Goal: Book appointment/travel/reservation

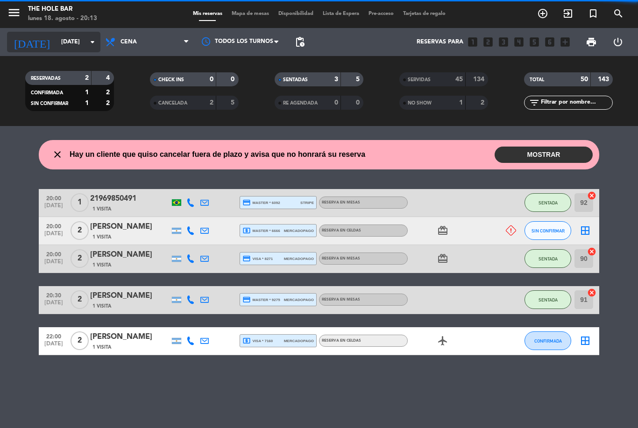
click at [56, 42] on input "[DATE]" at bounding box center [95, 42] width 79 height 16
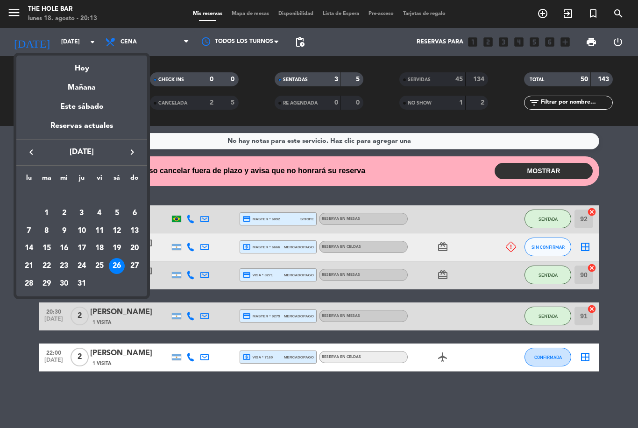
click at [131, 153] on icon "keyboard_arrow_right" at bounding box center [132, 152] width 11 height 11
click at [28, 249] on div "18" at bounding box center [29, 248] width 16 height 16
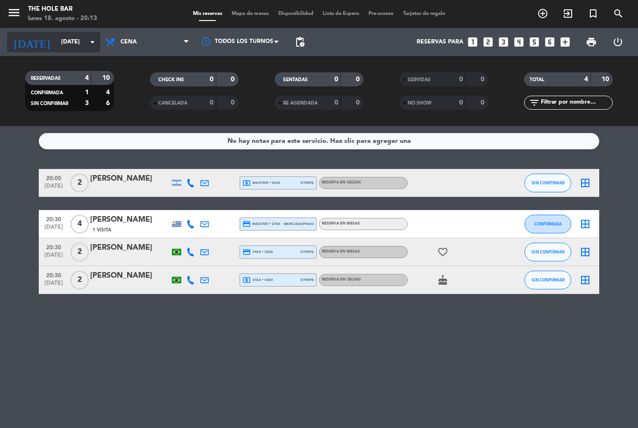
click at [69, 42] on input "[DATE]" at bounding box center [95, 42] width 79 height 16
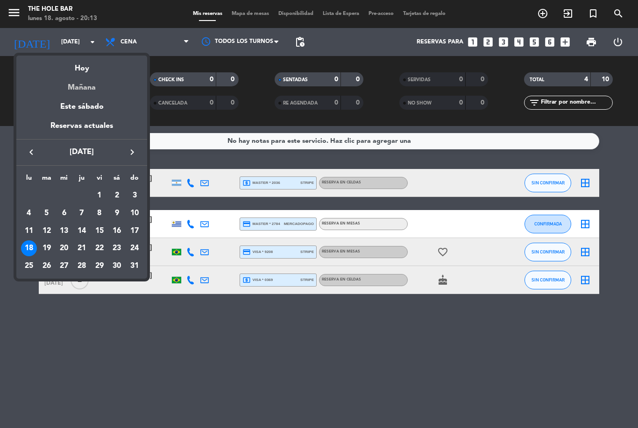
click at [82, 84] on div "Mañana" at bounding box center [81, 84] width 131 height 19
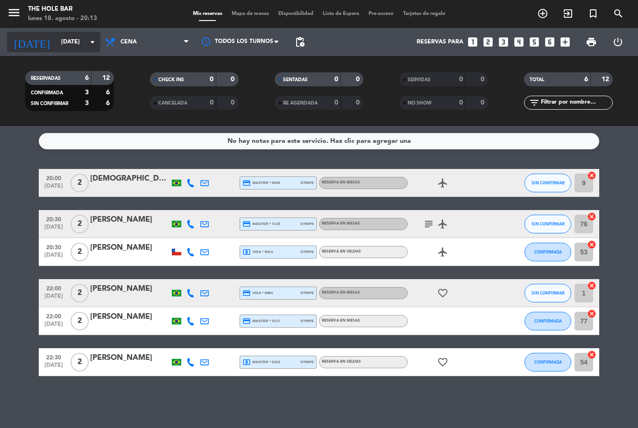
click at [63, 39] on input "[DATE]" at bounding box center [95, 42] width 79 height 16
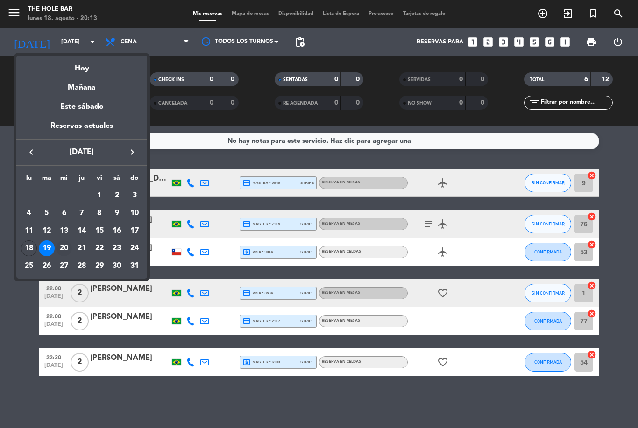
click at [62, 249] on div "20" at bounding box center [64, 248] width 16 height 16
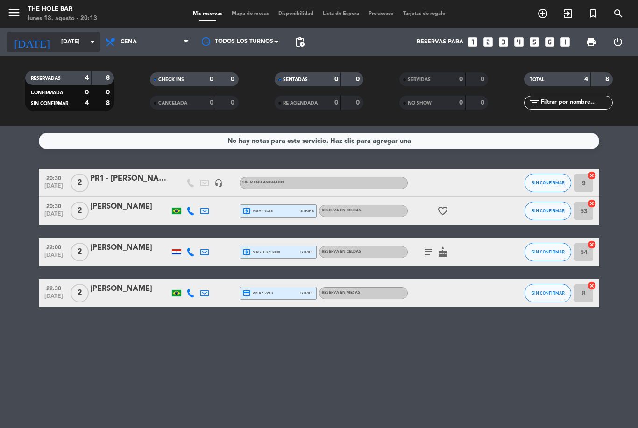
click at [60, 42] on input "[DATE]" at bounding box center [95, 42] width 79 height 16
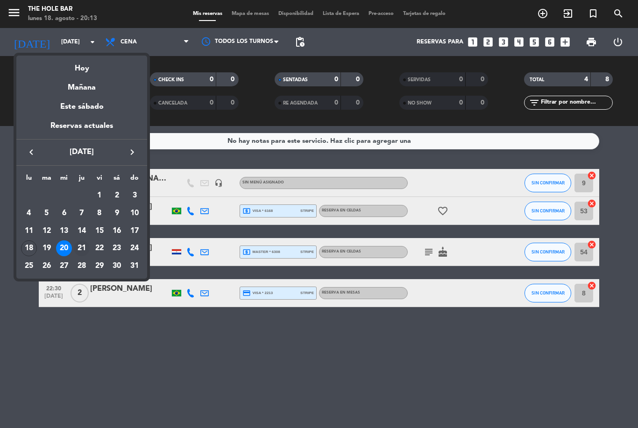
click at [83, 248] on div "21" at bounding box center [82, 248] width 16 height 16
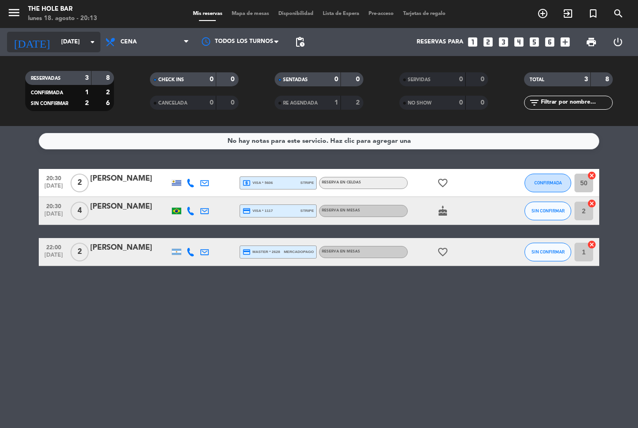
click at [71, 43] on input "[DATE]" at bounding box center [95, 42] width 79 height 16
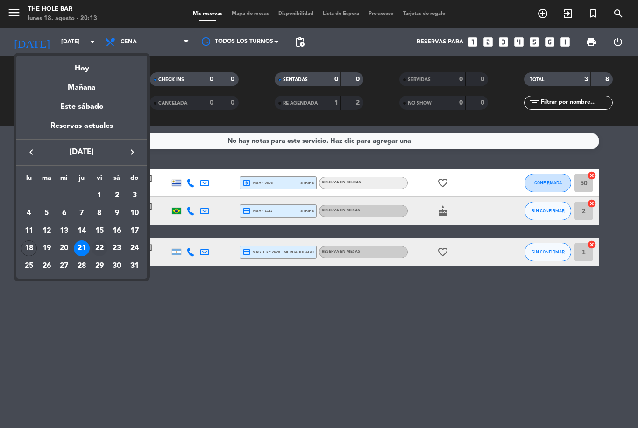
click at [96, 249] on div "22" at bounding box center [99, 248] width 16 height 16
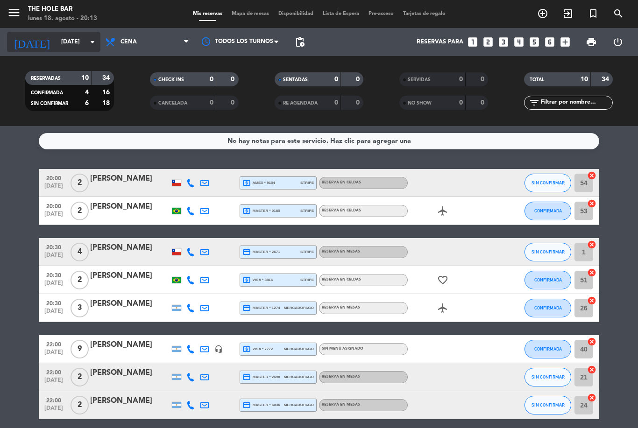
click at [56, 41] on input "[DATE]" at bounding box center [95, 42] width 79 height 16
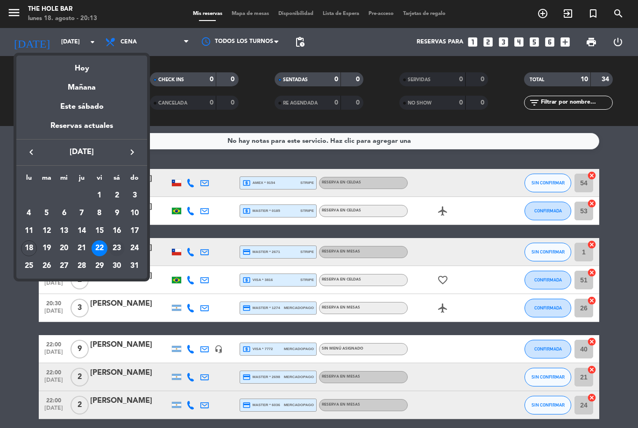
click at [117, 247] on div "23" at bounding box center [117, 248] width 16 height 16
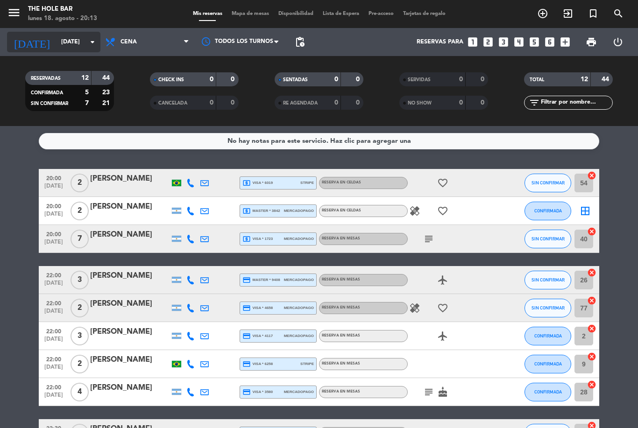
click at [63, 49] on input "[DATE]" at bounding box center [95, 42] width 79 height 16
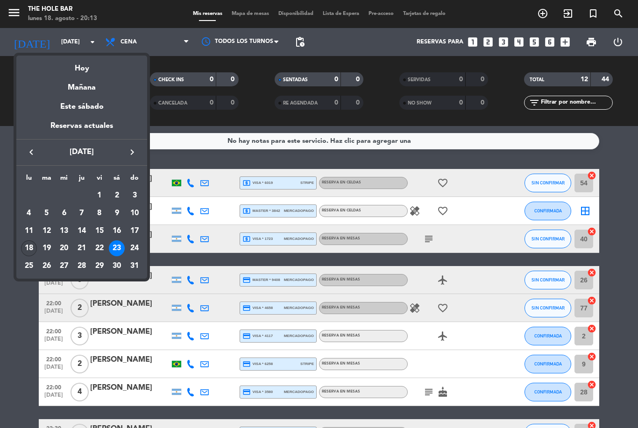
click at [23, 250] on div "18" at bounding box center [29, 248] width 16 height 16
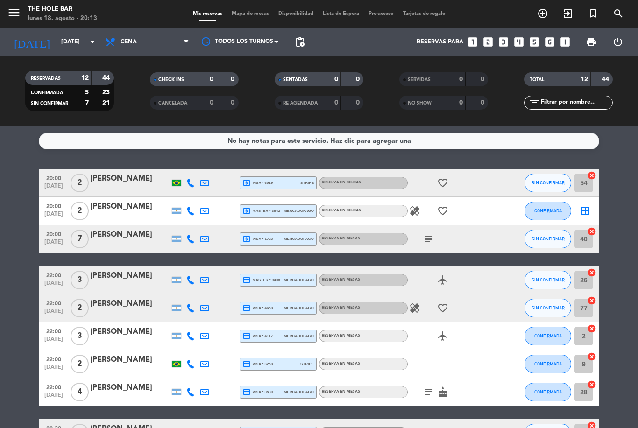
type input "[DATE]"
